Goal: Answer question/provide support: Share knowledge or assist other users

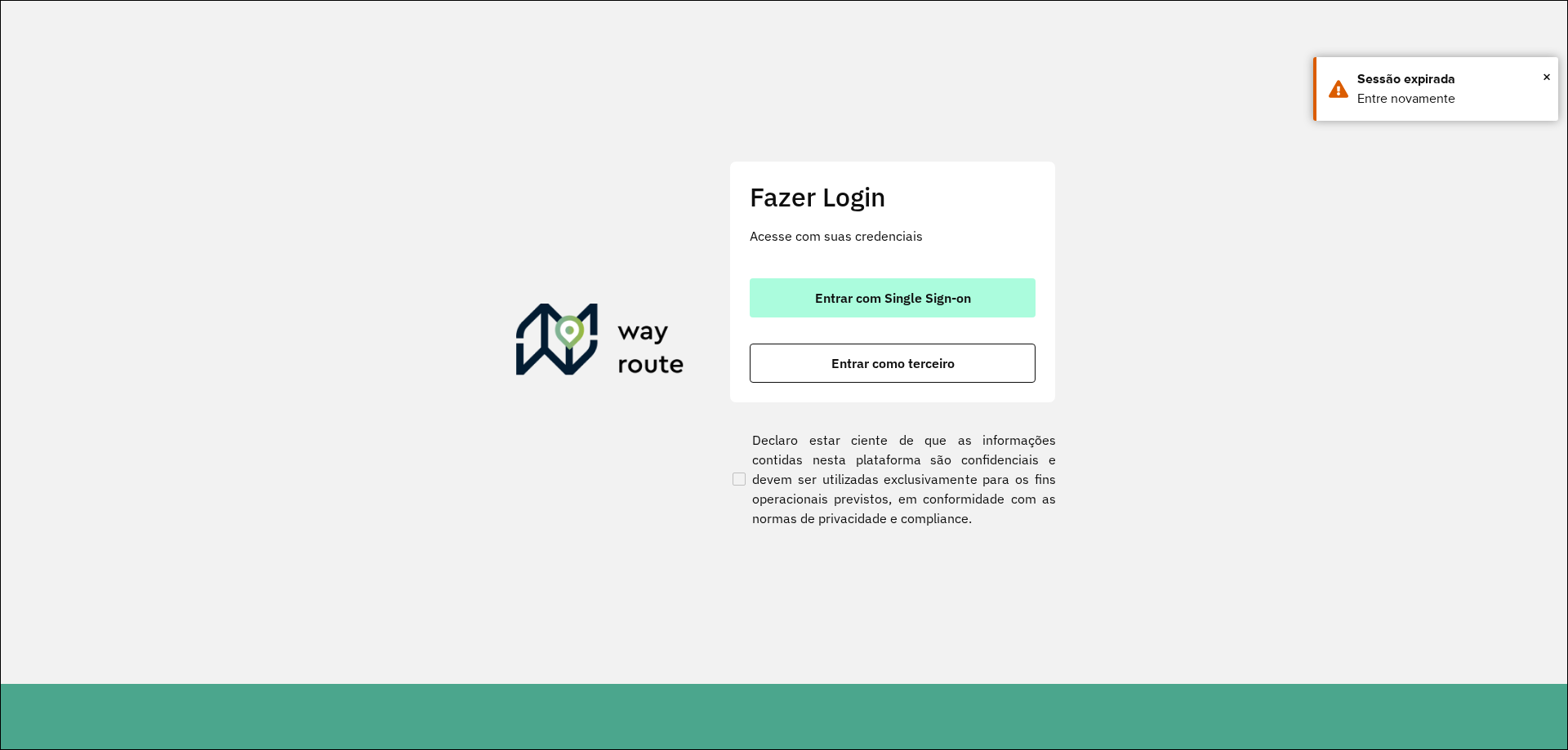
click at [840, 295] on span "Entrar com Single Sign-on" at bounding box center [893, 298] width 156 height 13
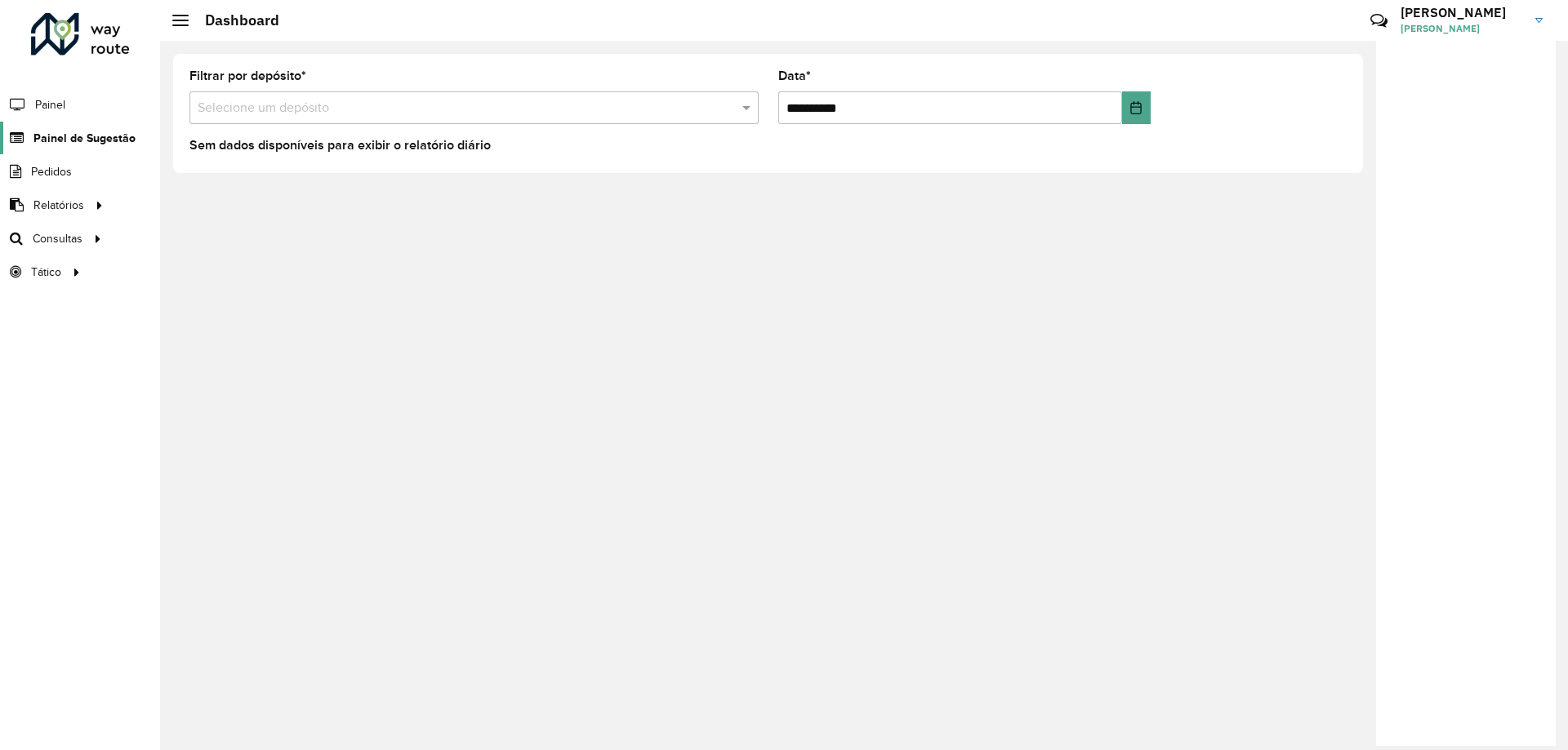
click at [87, 137] on span "Painel de Sugestão" at bounding box center [85, 138] width 102 height 17
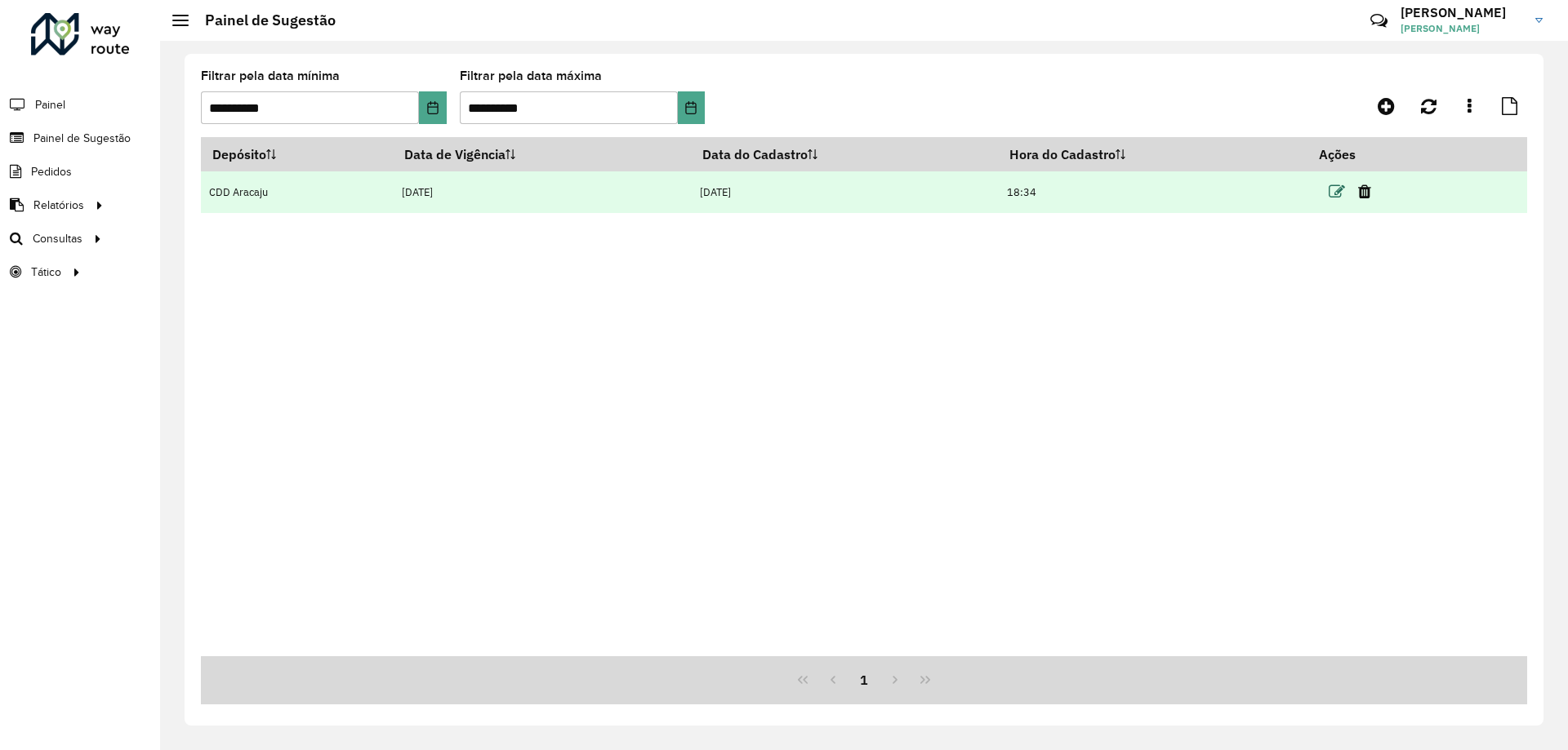
click at [1336, 197] on icon at bounding box center [1336, 191] width 16 height 16
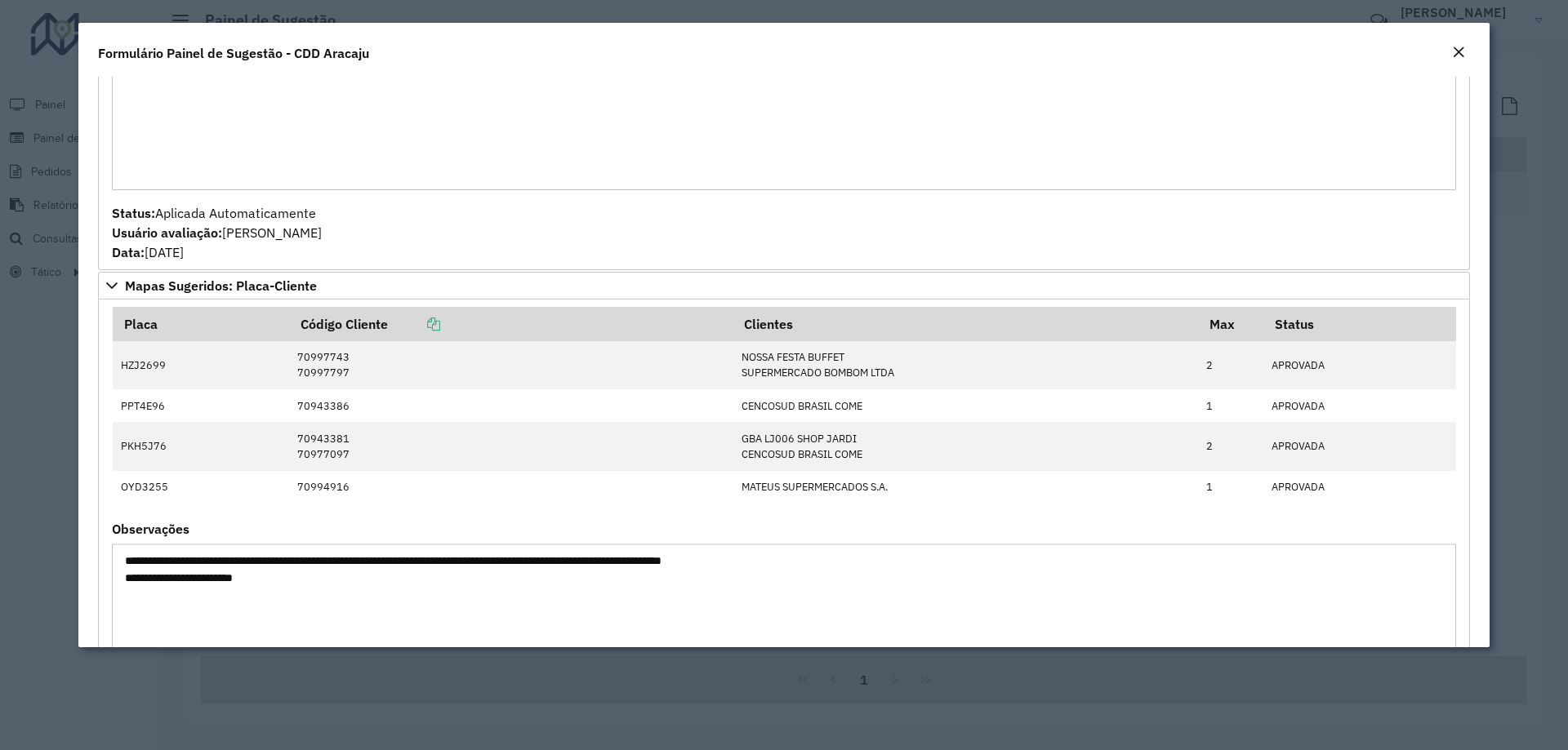
scroll to position [1395, 0]
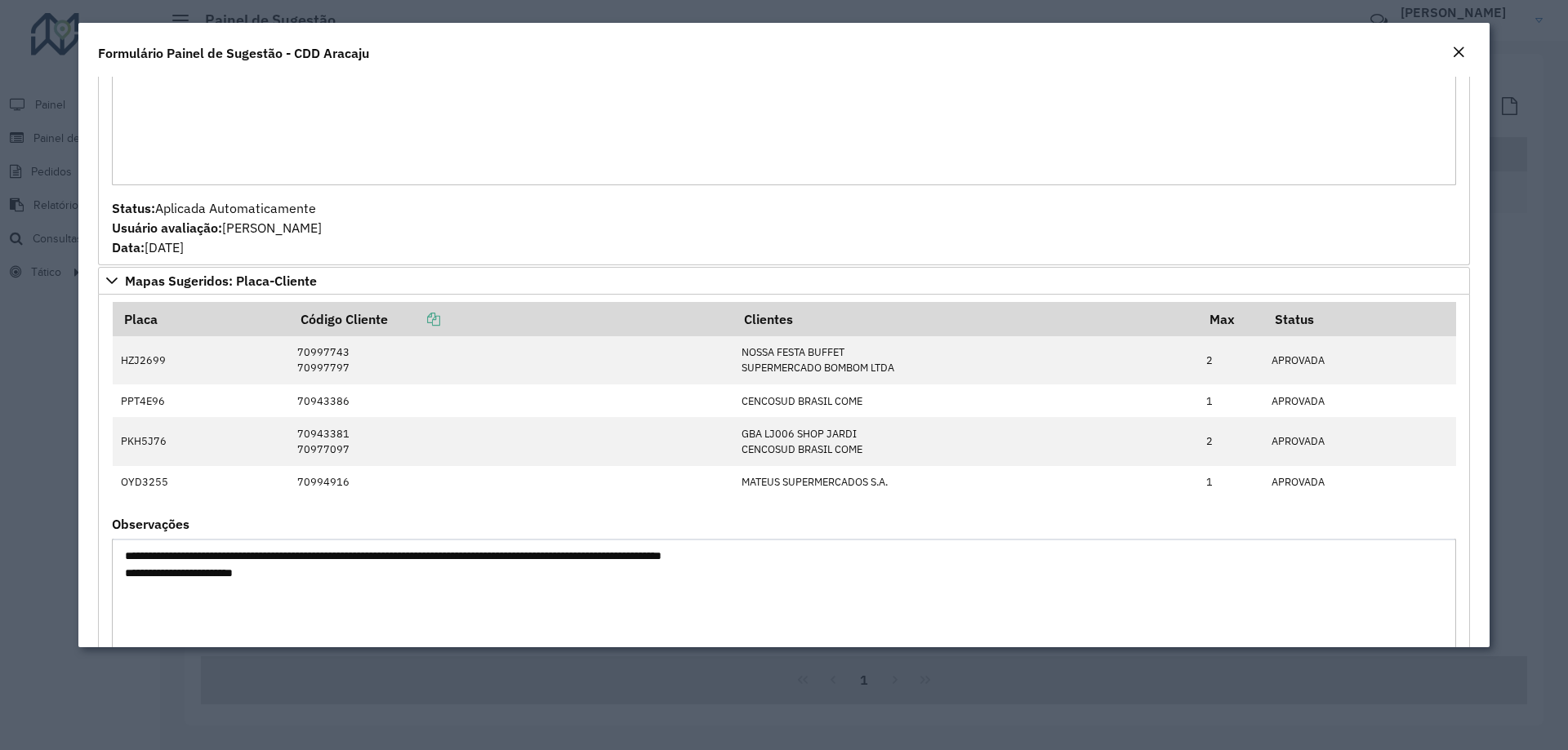
drag, startPoint x: 1496, startPoint y: 447, endPoint x: 1496, endPoint y: 455, distance: 8.0
click at [1496, 455] on modal-container "**********" at bounding box center [784, 375] width 1568 height 750
click at [1068, 205] on div "Status: Aplicada Automaticamente Usuário avaliação: [PERSON_NAME] COSTA Data: […" at bounding box center [784, 228] width 1344 height 58
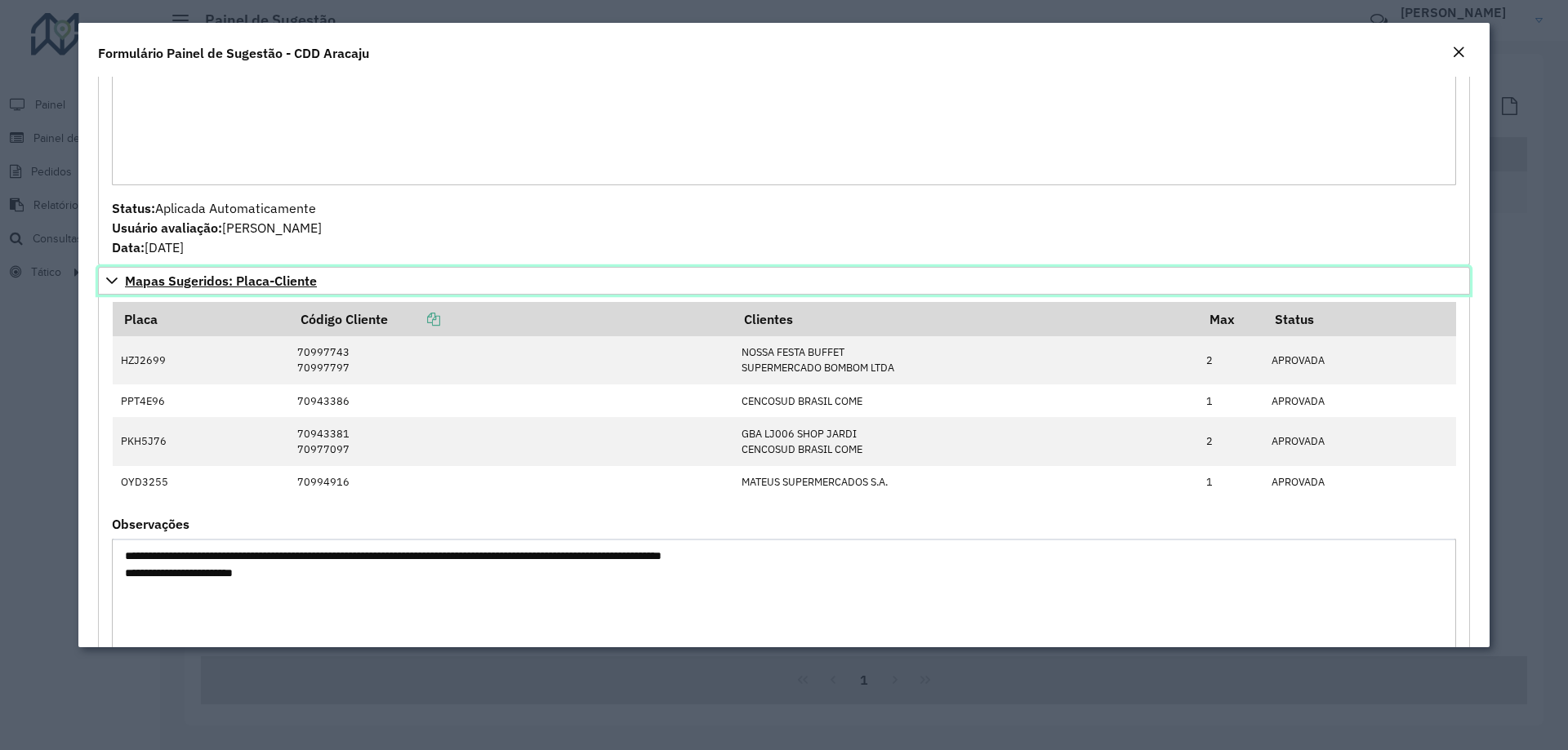
click at [1025, 268] on link "Mapas Sugeridos: Placa-Cliente" at bounding box center [784, 281] width 1372 height 28
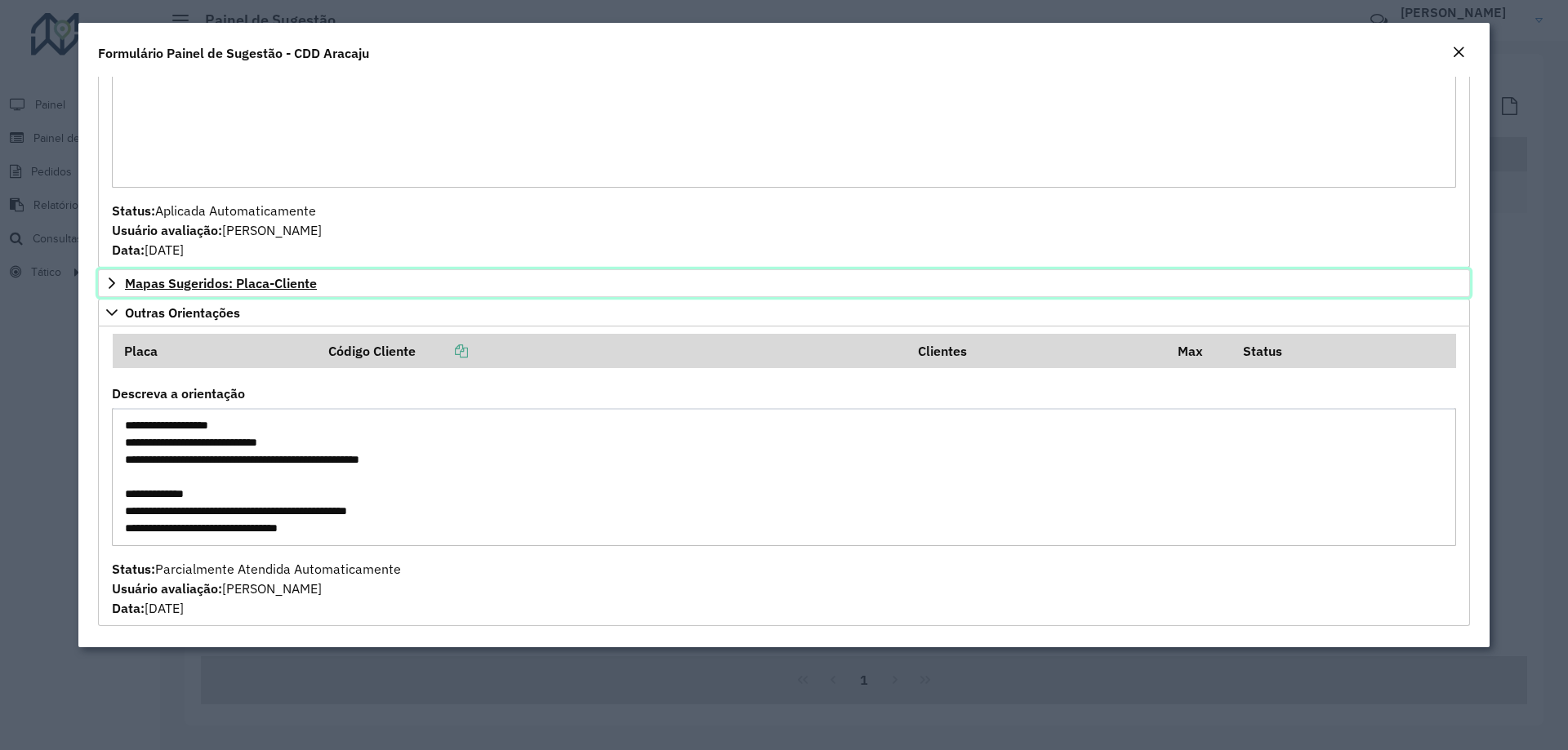
click at [119, 288] on link "Mapas Sugeridos: Placa-Cliente" at bounding box center [784, 283] width 1372 height 28
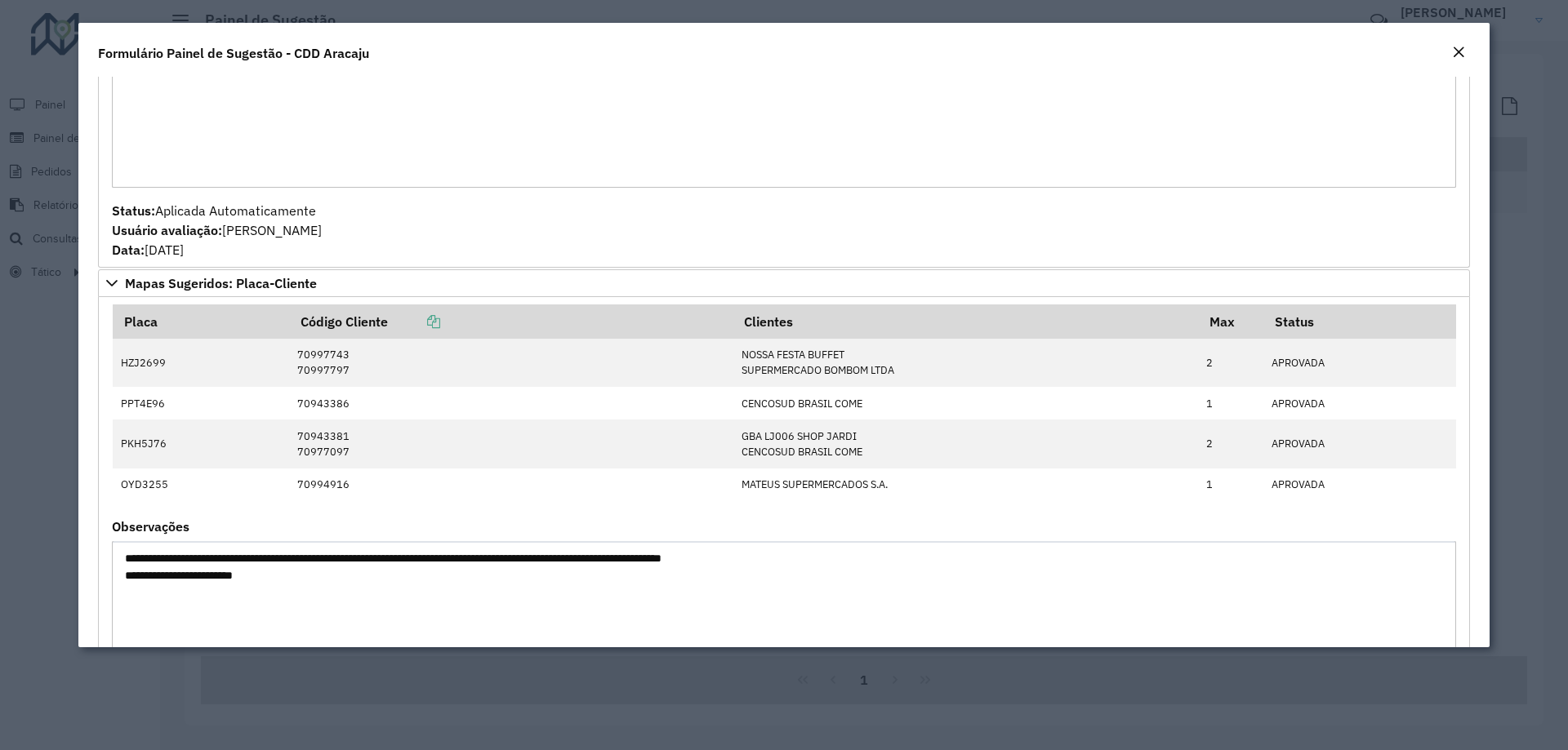
click at [1463, 53] on em "Close" at bounding box center [1459, 53] width 13 height 13
